Goal: Transaction & Acquisition: Obtain resource

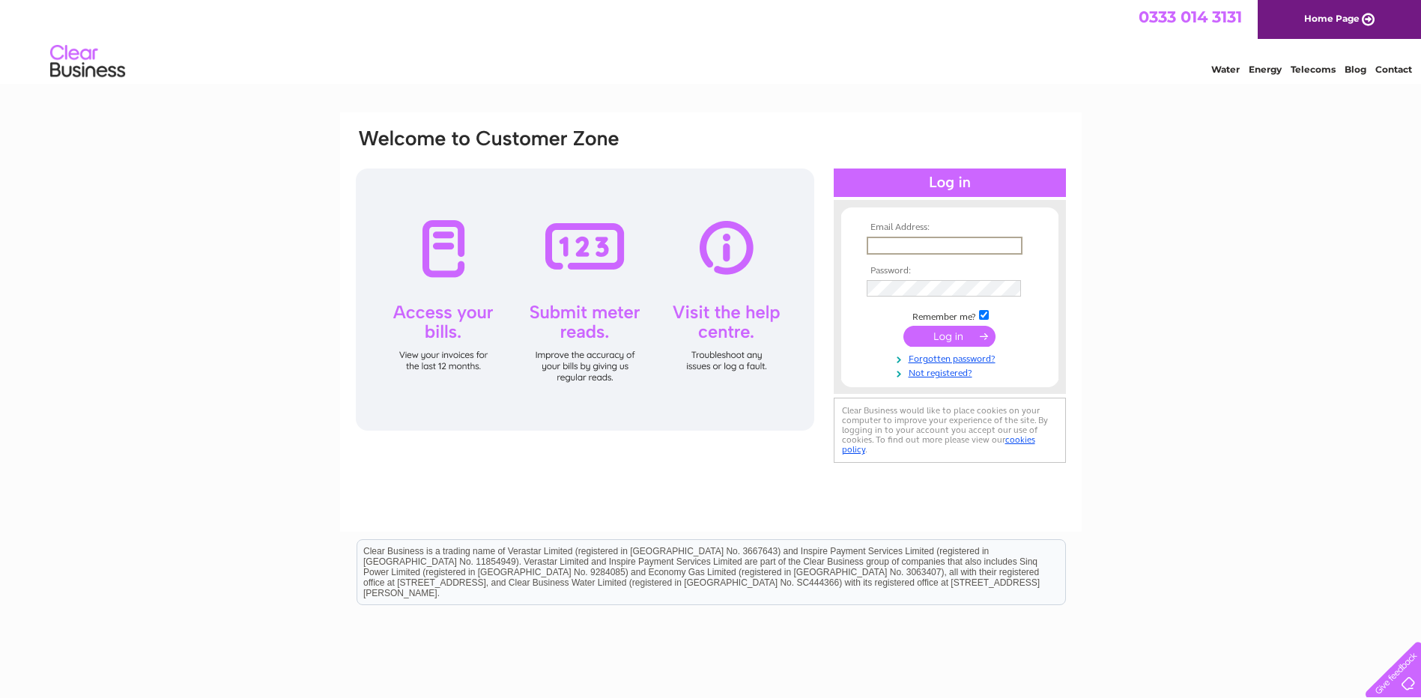
click at [954, 249] on input "text" at bounding box center [945, 246] width 156 height 18
type input "info@balranaldhebrideanholidays.com"
click at [944, 336] on input "submit" at bounding box center [950, 334] width 92 height 21
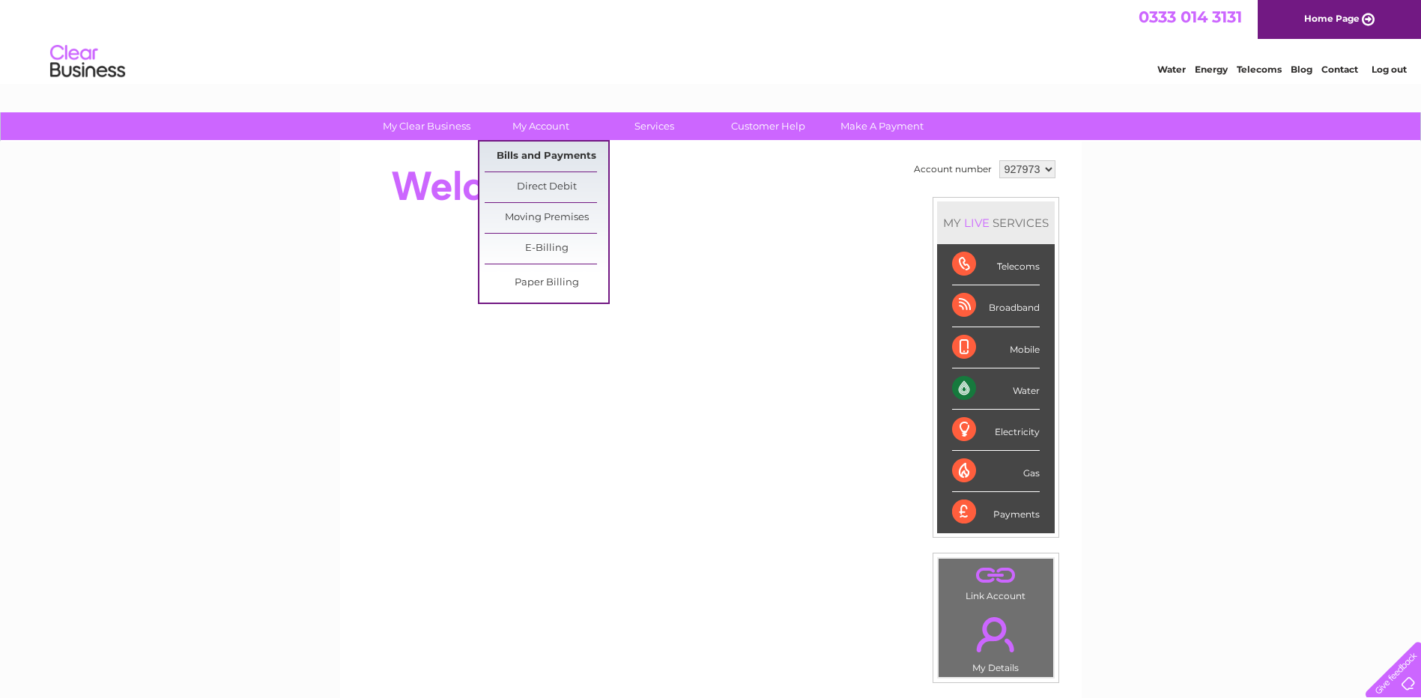
click at [557, 154] on link "Bills and Payments" at bounding box center [547, 157] width 124 height 30
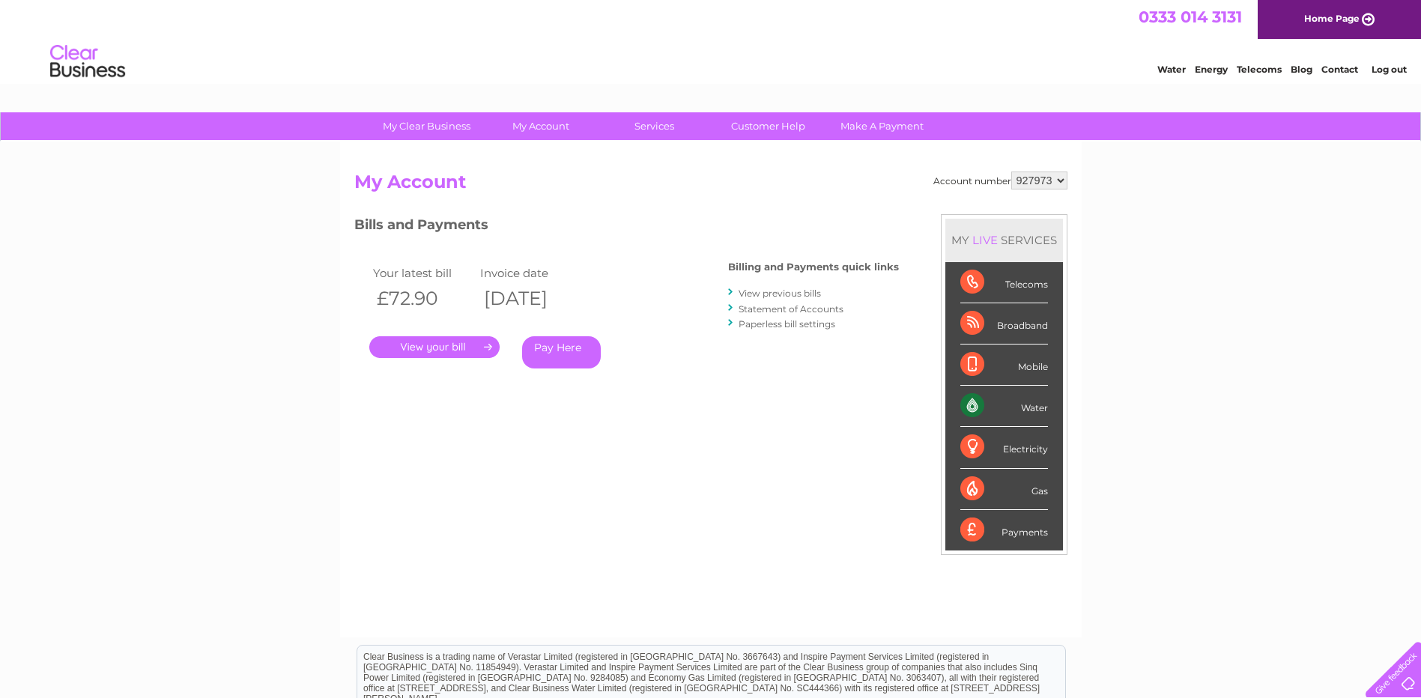
click at [408, 346] on link "." at bounding box center [434, 347] width 130 height 22
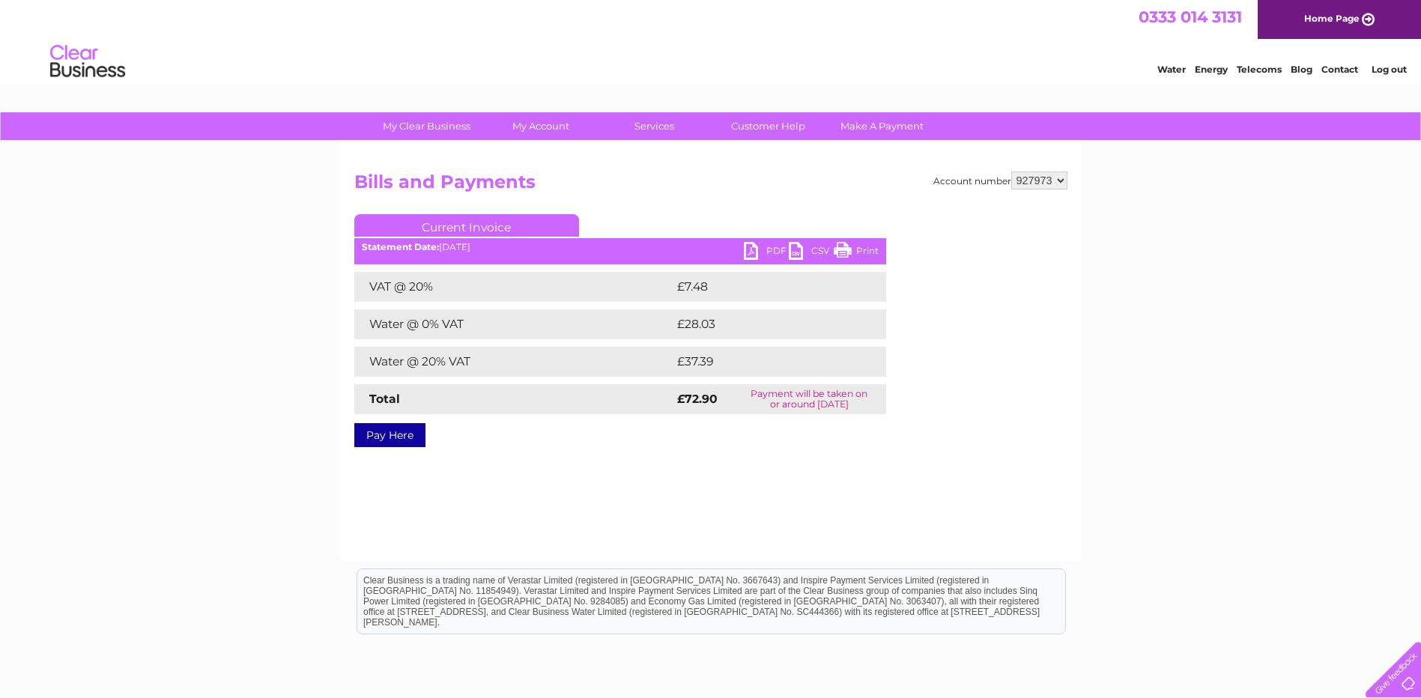
click at [775, 248] on link "PDF" at bounding box center [766, 253] width 45 height 22
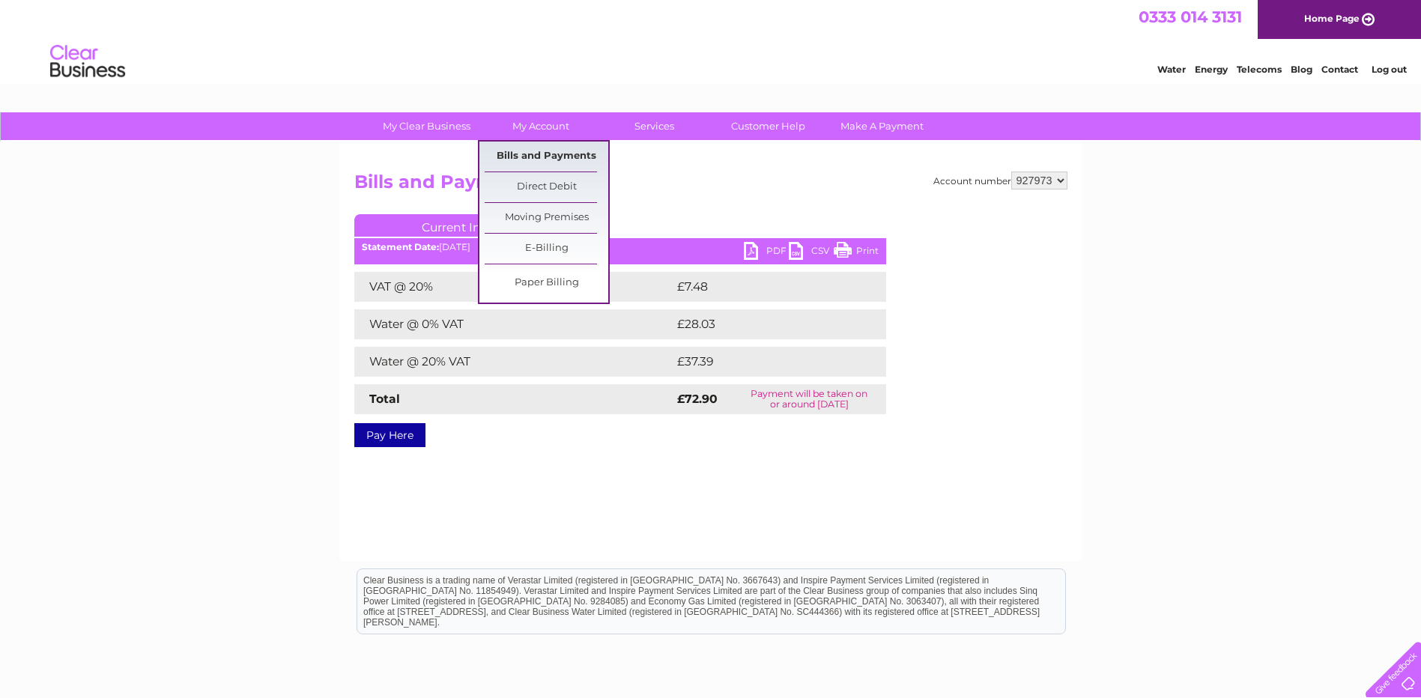
click at [519, 158] on link "Bills and Payments" at bounding box center [547, 157] width 124 height 30
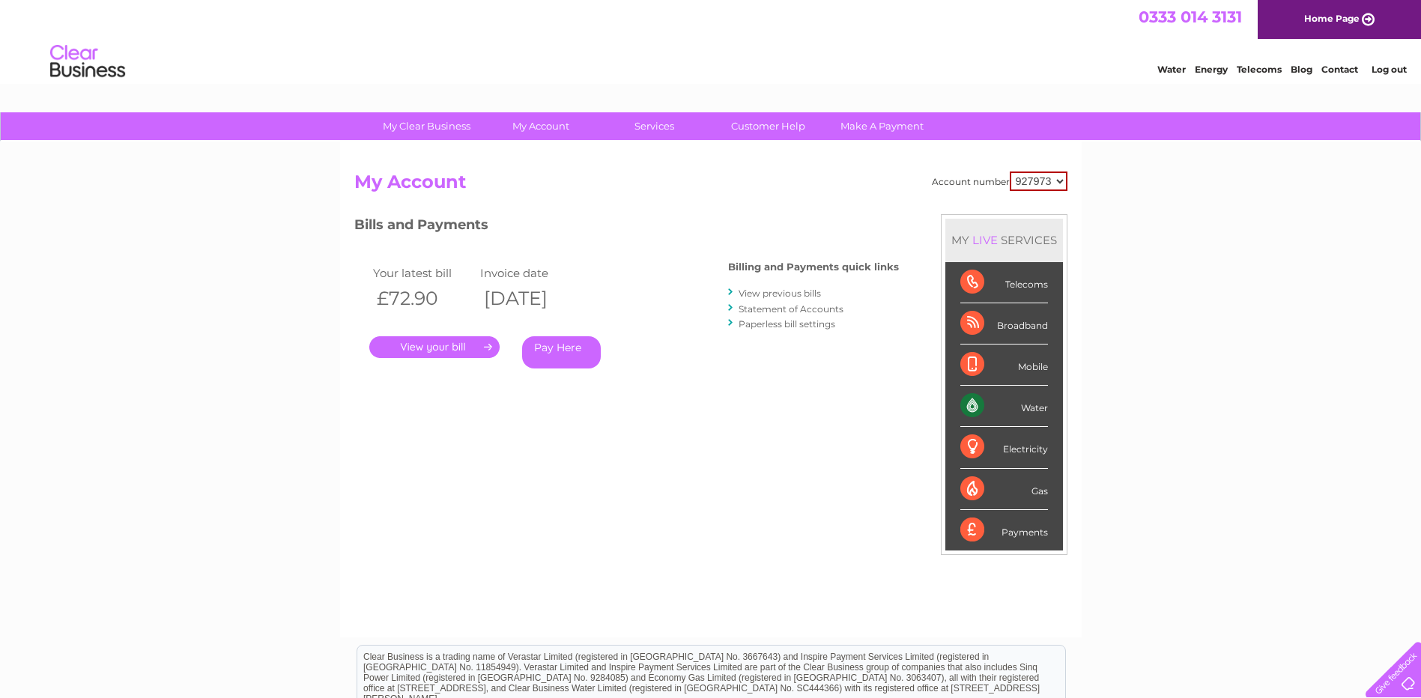
click at [747, 294] on link "View previous bills" at bounding box center [780, 293] width 82 height 11
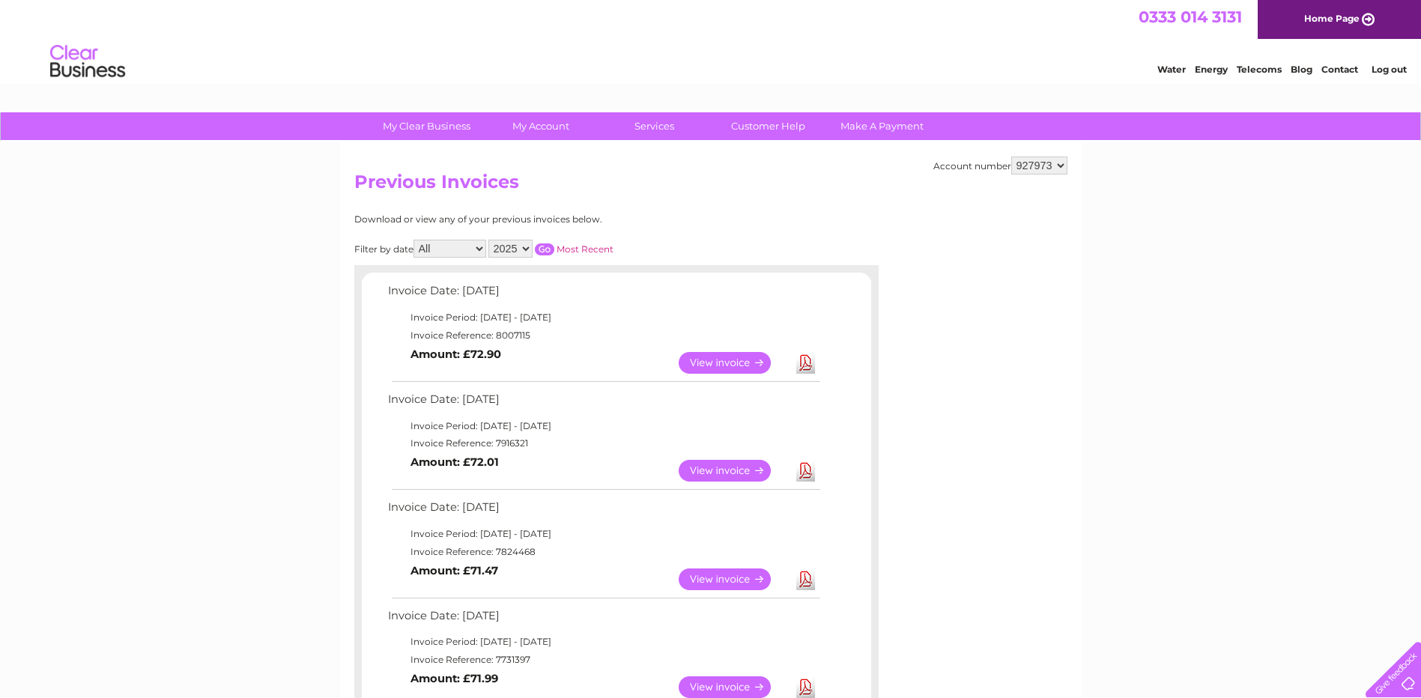
click at [811, 473] on link "Download" at bounding box center [805, 471] width 19 height 22
